Goal: Check status: Check status

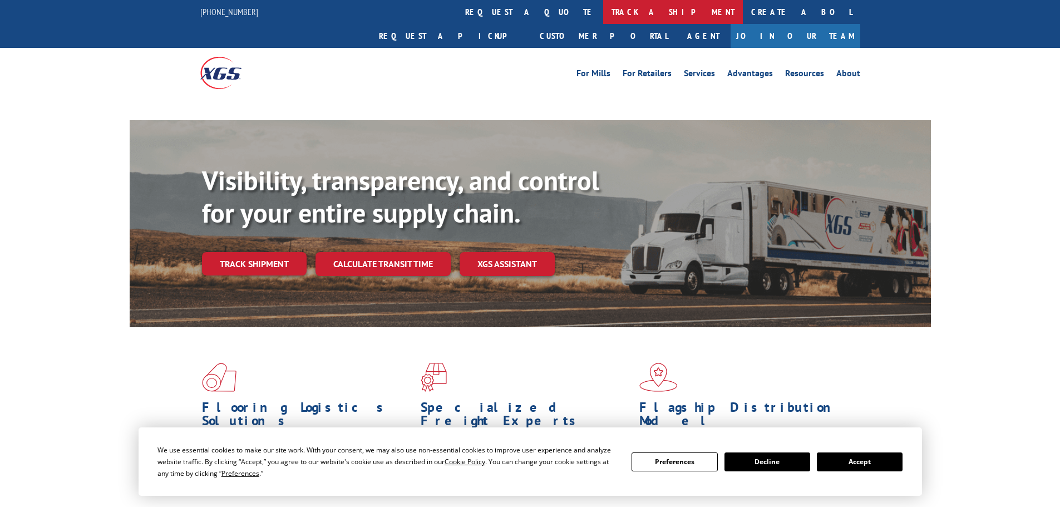
click at [603, 8] on link "track a shipment" at bounding box center [673, 12] width 140 height 24
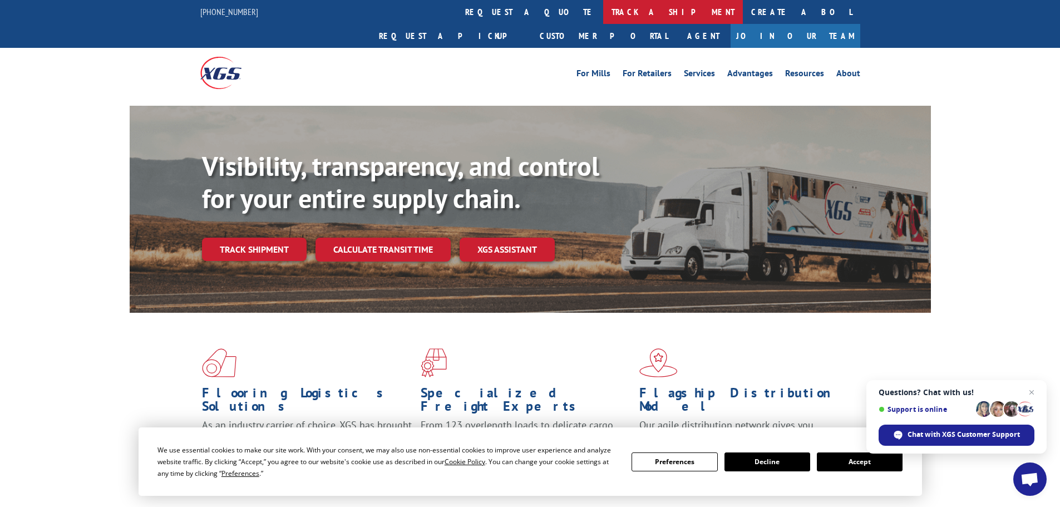
click at [603, 13] on link "track a shipment" at bounding box center [673, 12] width 140 height 24
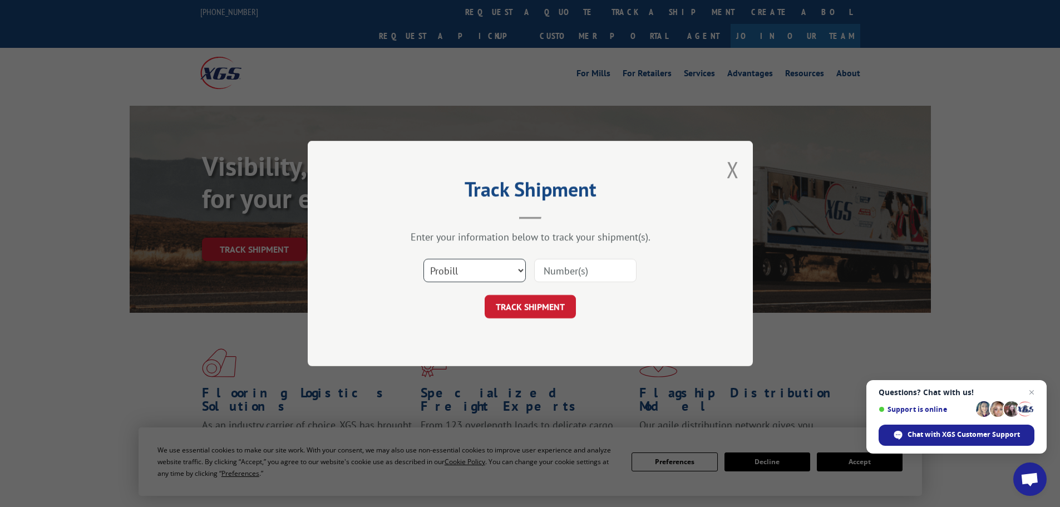
click at [460, 270] on select "Select category... Probill BOL PO" at bounding box center [474, 270] width 102 height 23
select select "bol"
click at [423, 259] on select "Select category... Probill BOL PO" at bounding box center [474, 270] width 102 height 23
click at [550, 272] on input at bounding box center [585, 270] width 102 height 23
paste input "5320780"
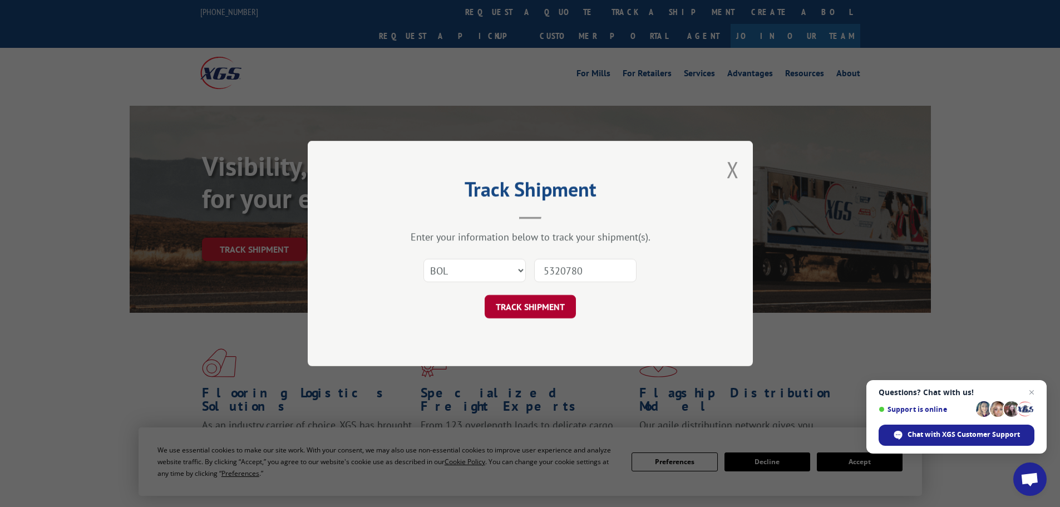
type input "5320780"
click at [553, 302] on button "TRACK SHIPMENT" at bounding box center [530, 306] width 91 height 23
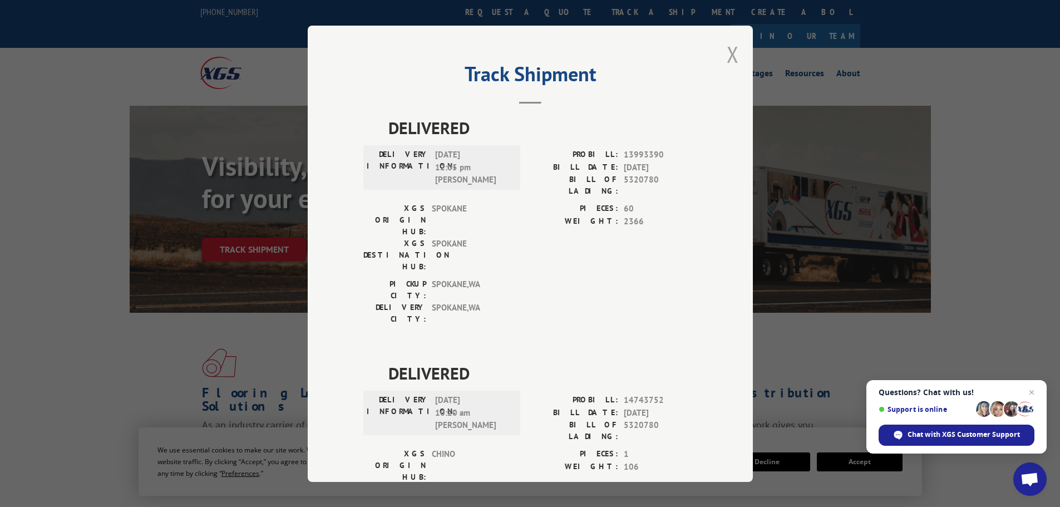
click at [728, 47] on button "Close modal" at bounding box center [733, 54] width 12 height 29
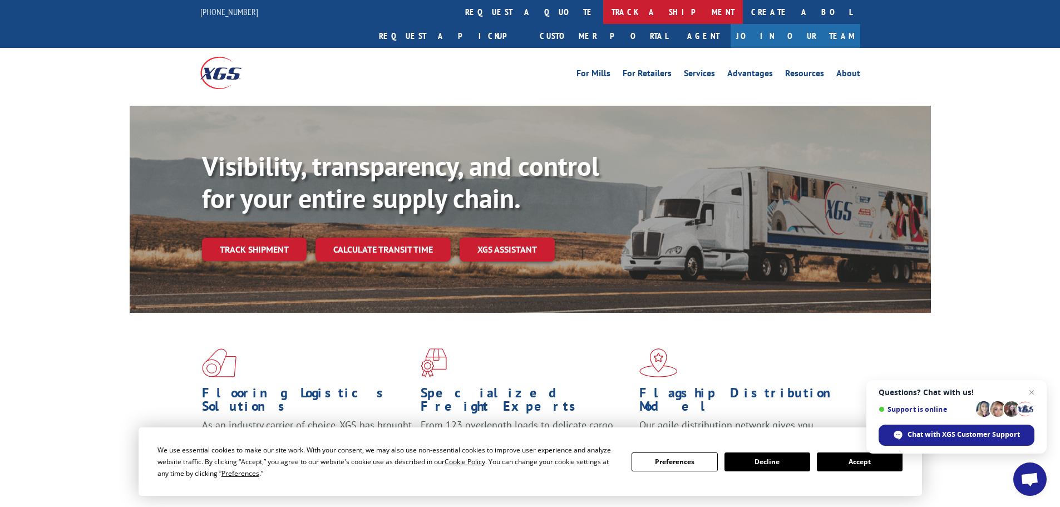
click at [603, 9] on link "track a shipment" at bounding box center [673, 12] width 140 height 24
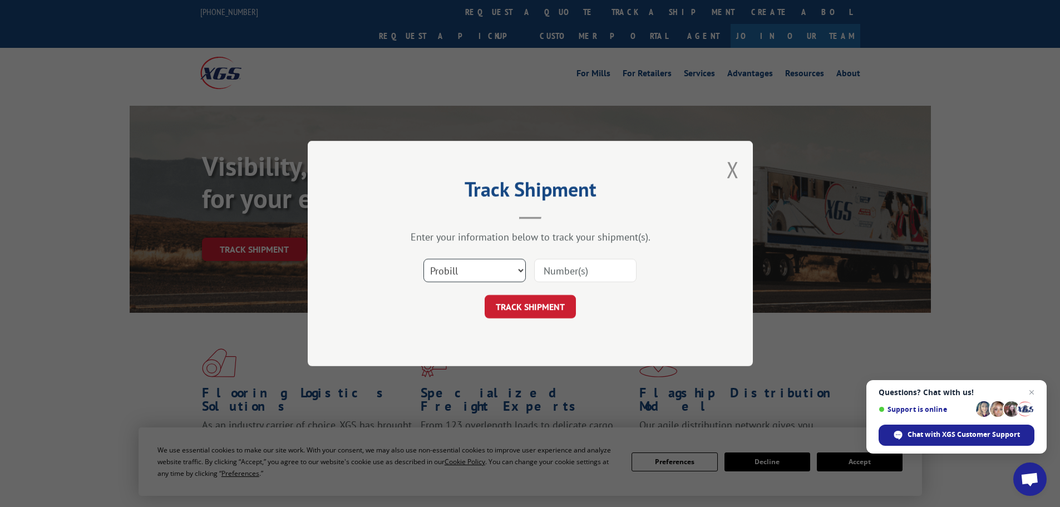
click at [443, 267] on select "Select category... Probill BOL PO" at bounding box center [474, 270] width 102 height 23
select select "bol"
click at [423, 259] on select "Select category... Probill BOL PO" at bounding box center [474, 270] width 102 height 23
click at [560, 275] on input at bounding box center [585, 270] width 102 height 23
paste input "6835938"
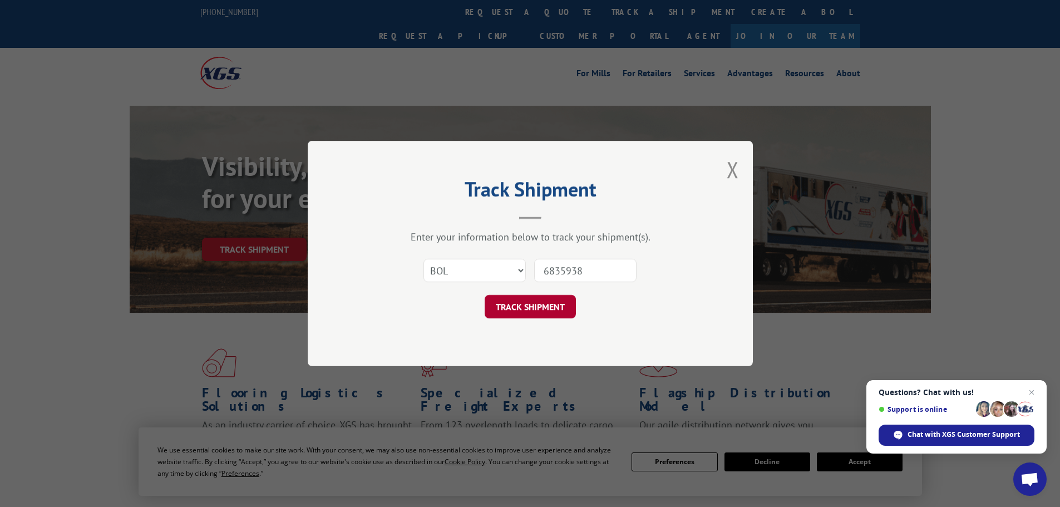
type input "6835938"
click at [542, 301] on button "TRACK SHIPMENT" at bounding box center [530, 306] width 91 height 23
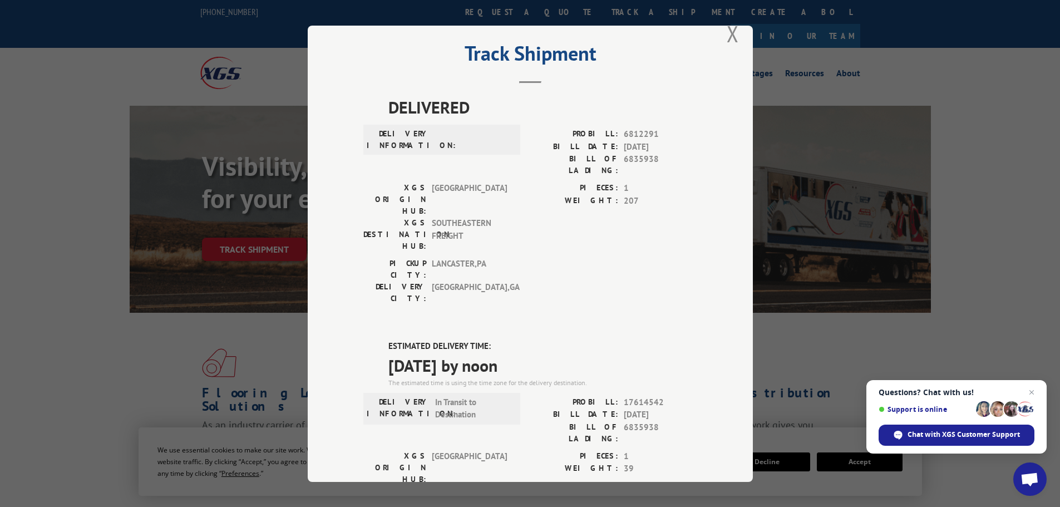
scroll to position [15, 0]
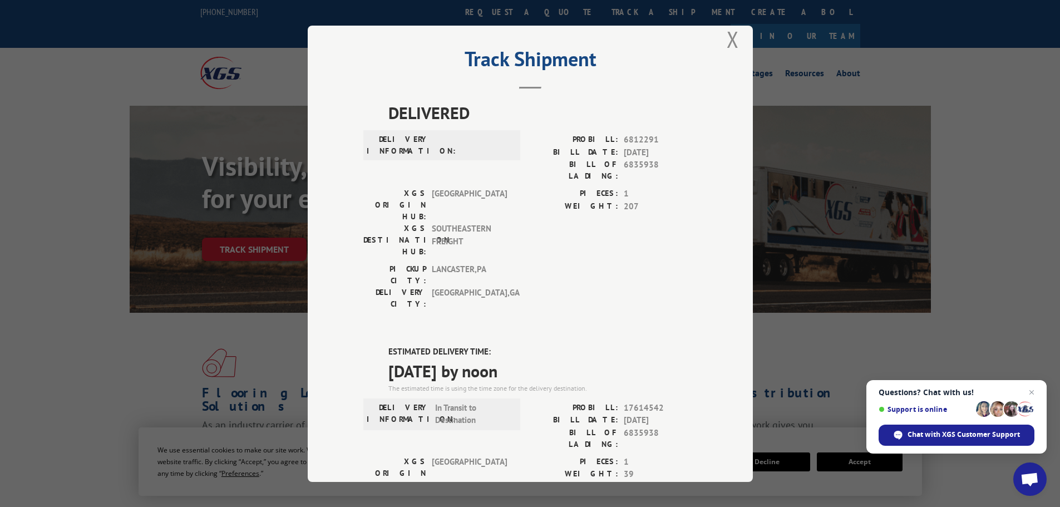
click at [47, 322] on div "Track Shipment DELIVERED DELIVERY INFORMATION: PROBILL: 6812291 BILL DATE: [DAT…" at bounding box center [530, 253] width 1060 height 507
